Goal: Transaction & Acquisition: Book appointment/travel/reservation

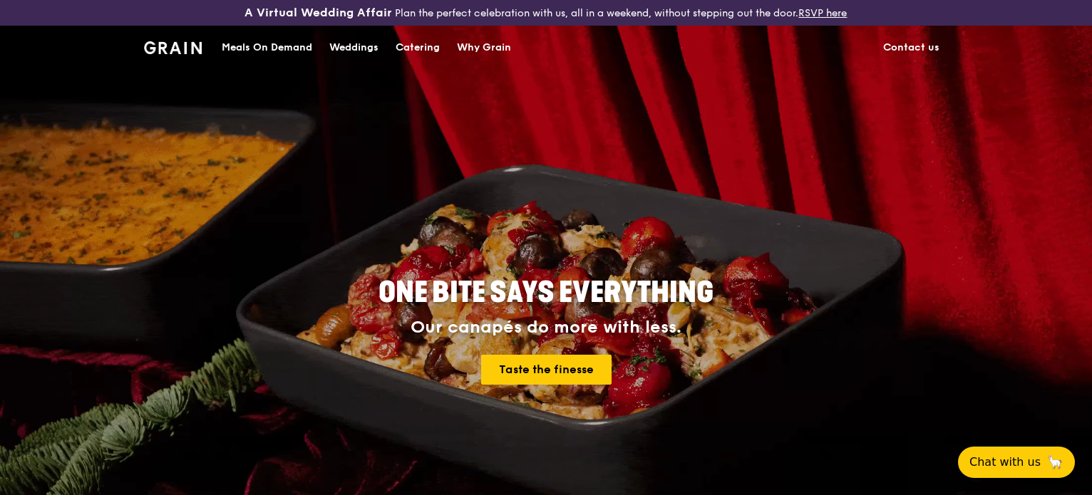
click at [438, 48] on div "Catering" at bounding box center [418, 47] width 44 height 43
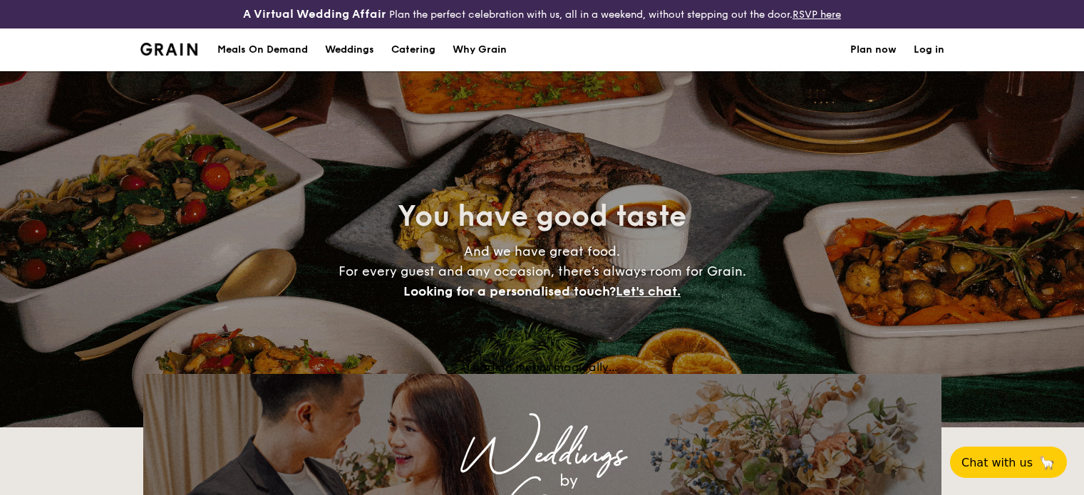
select select
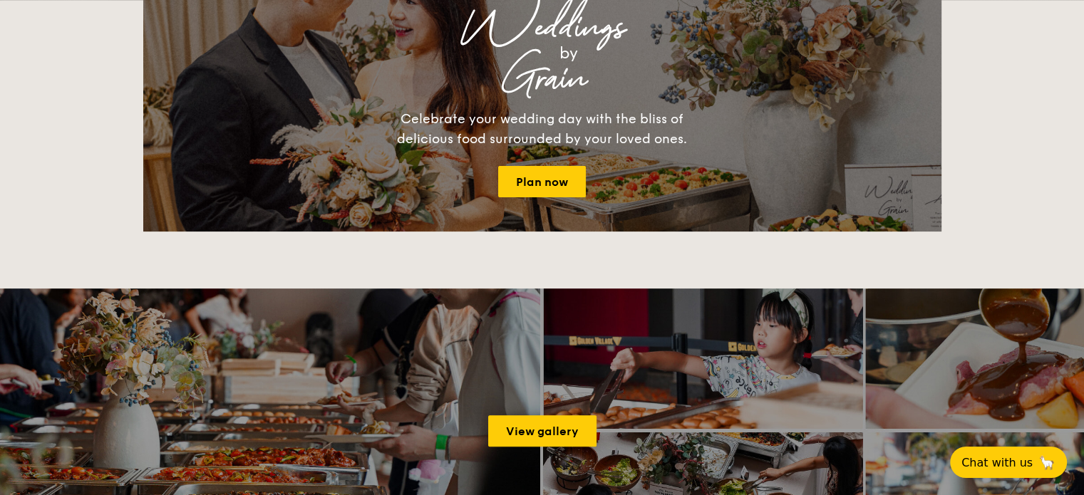
scroll to position [1671, 0]
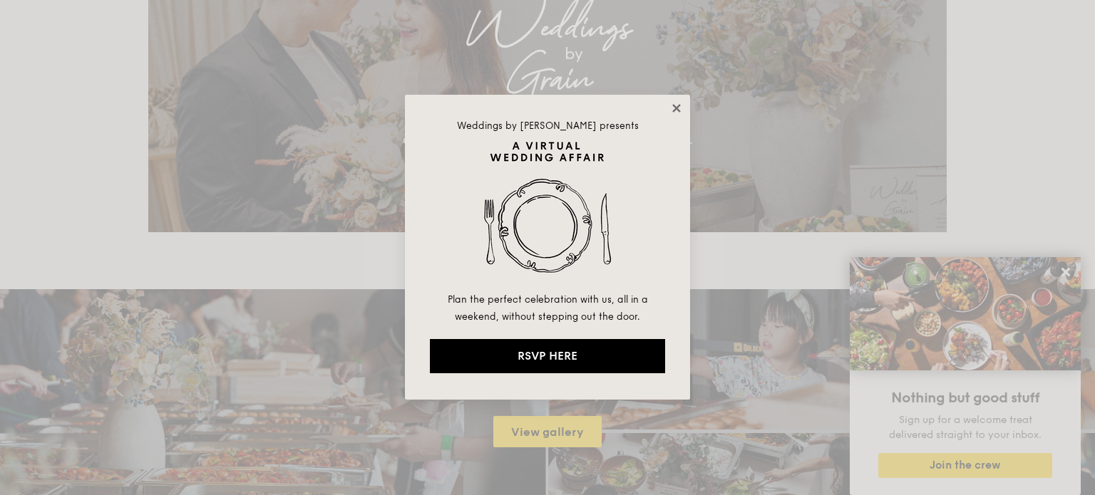
click at [670, 110] on icon at bounding box center [676, 108] width 13 height 13
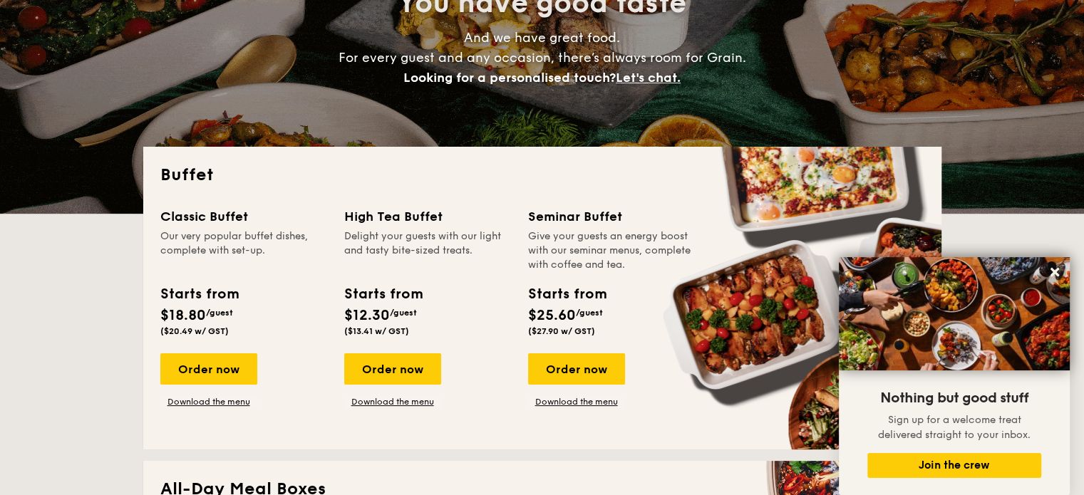
scroll to position [428, 0]
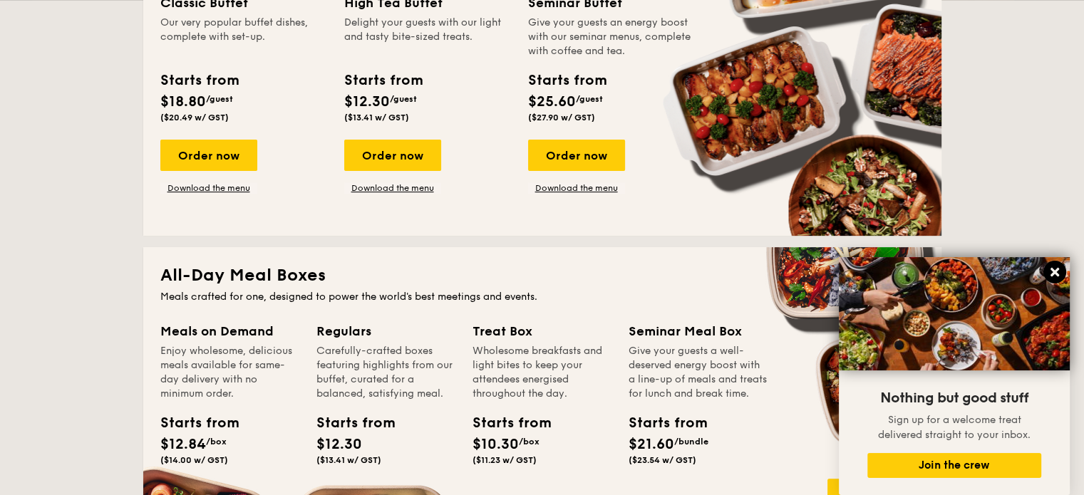
click at [1051, 279] on icon at bounding box center [1055, 272] width 13 height 13
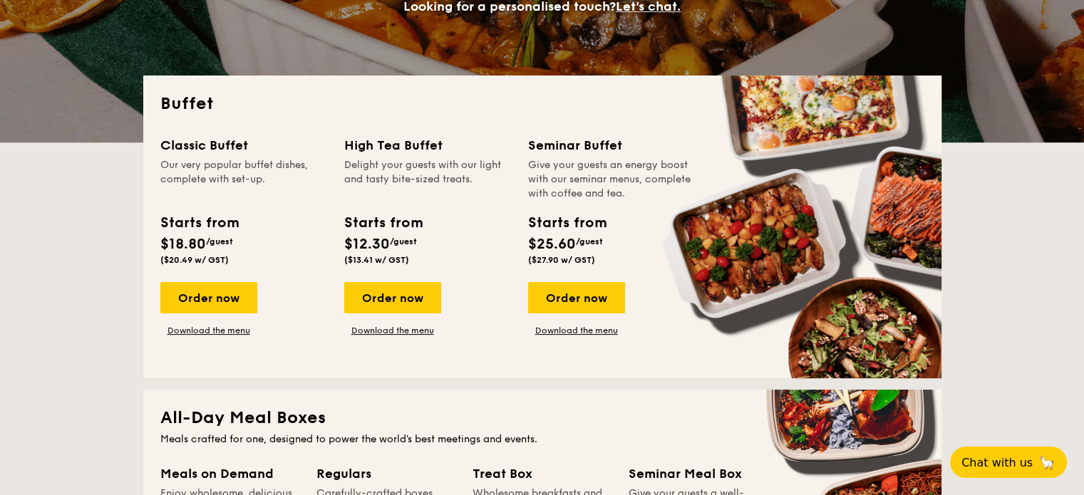
scroll to position [0, 0]
